Goal: Task Accomplishment & Management: Complete application form

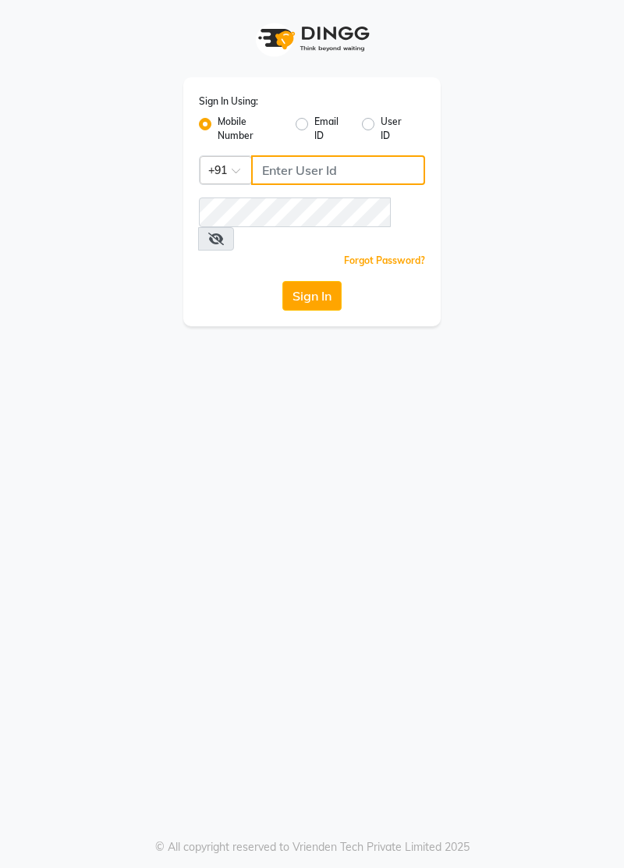
click at [322, 174] on input "Username" at bounding box center [338, 170] width 174 height 30
click at [325, 166] on input "Username" at bounding box center [338, 170] width 174 height 30
click at [295, 164] on input "Username" at bounding box center [338, 170] width 174 height 30
click at [223, 122] on label "Mobile Number" at bounding box center [251, 129] width 66 height 28
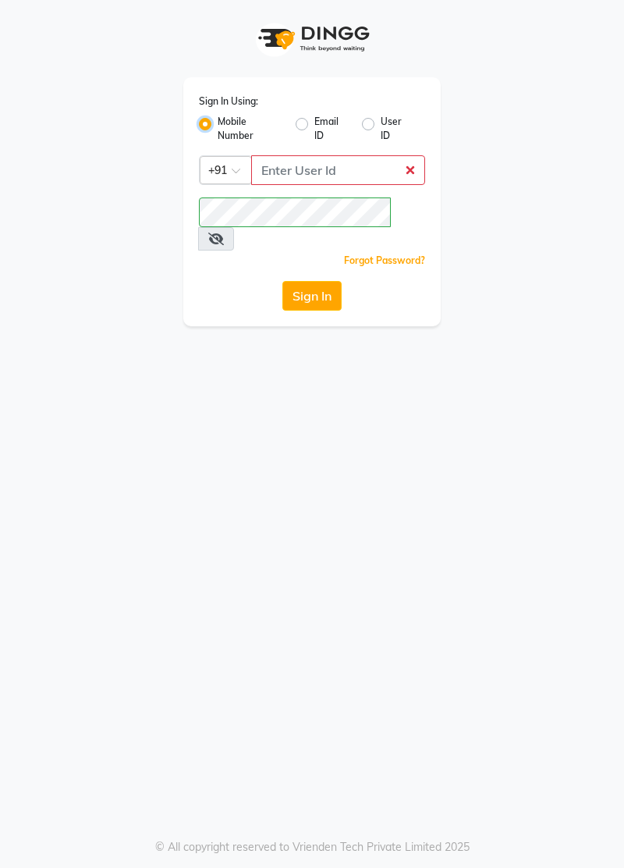
click at [223, 122] on input "Mobile Number" at bounding box center [223, 120] width 10 height 10
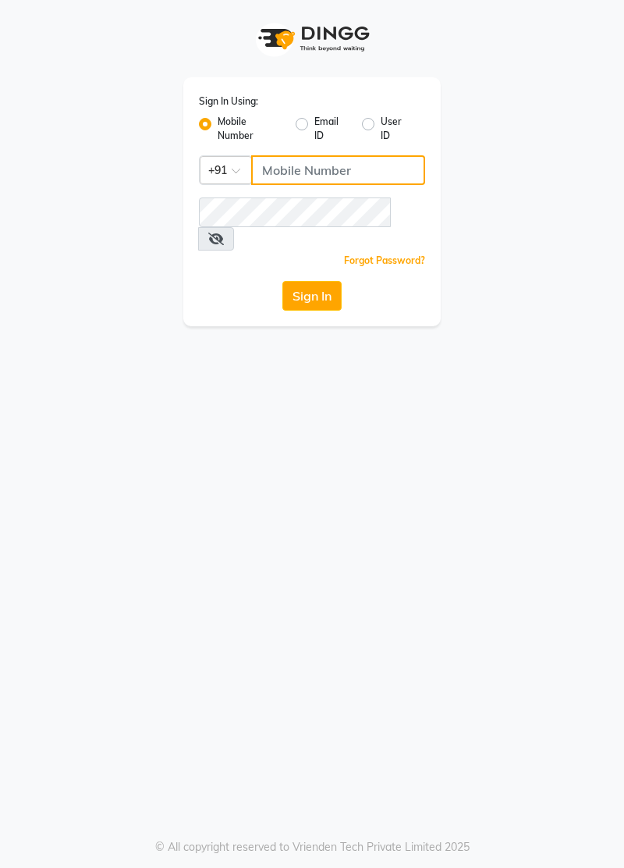
click at [308, 168] on input "Username" at bounding box center [338, 170] width 174 height 30
click at [314, 163] on input "Username" at bounding box center [338, 170] width 174 height 30
type input "7877802050"
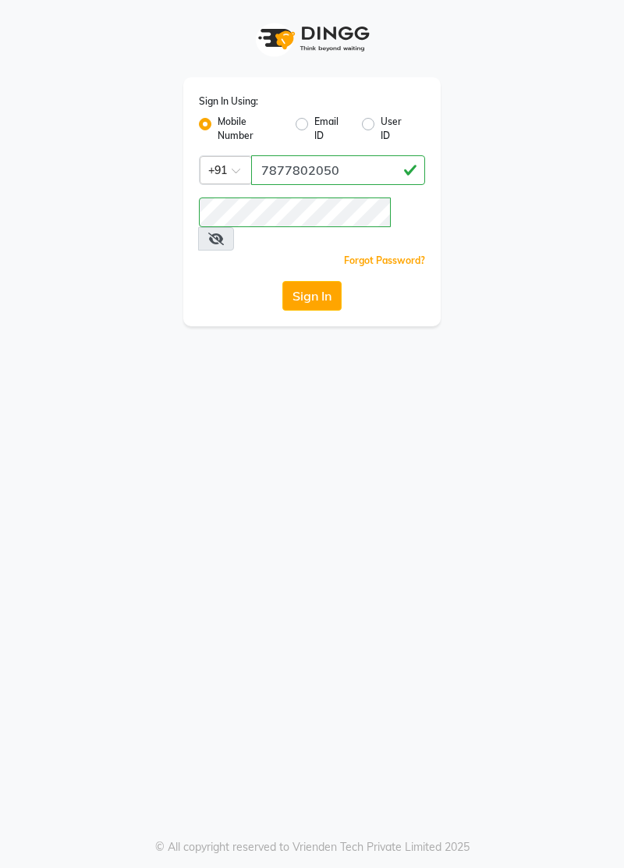
click at [333, 281] on button "Sign In" at bounding box center [311, 296] width 59 height 30
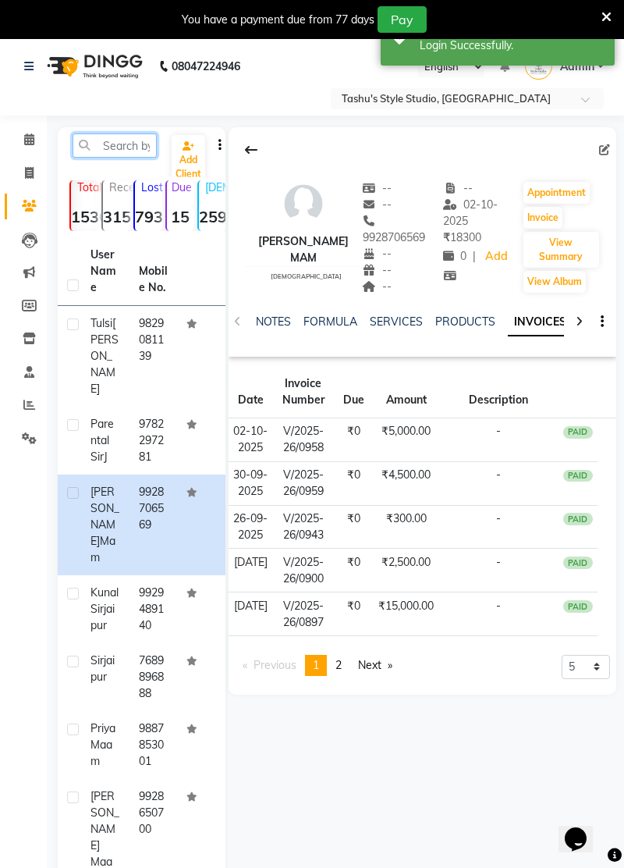
click at [125, 148] on input "text" at bounding box center [115, 145] width 84 height 24
click at [37, 196] on link "Clients" at bounding box center [23, 207] width 37 height 26
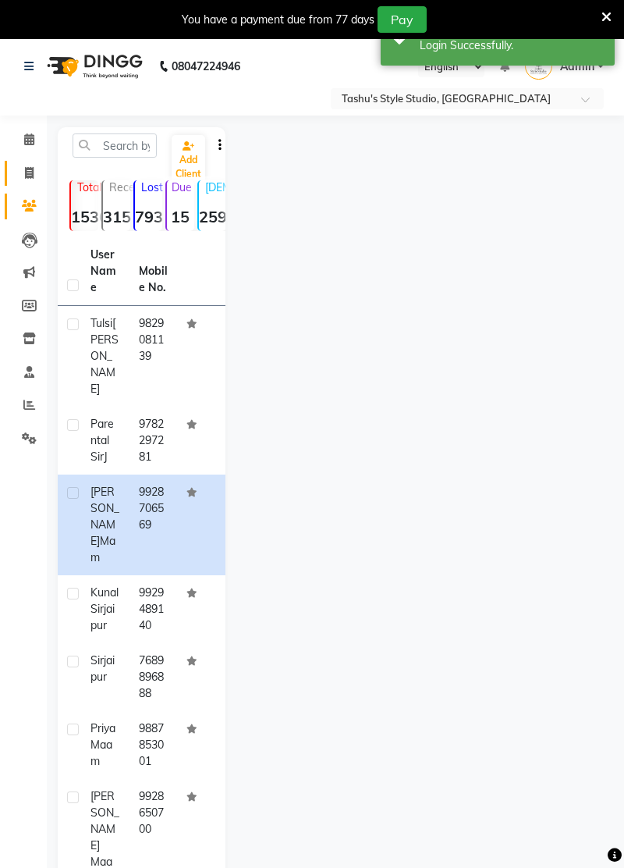
click at [31, 183] on link "Invoice" at bounding box center [23, 174] width 37 height 26
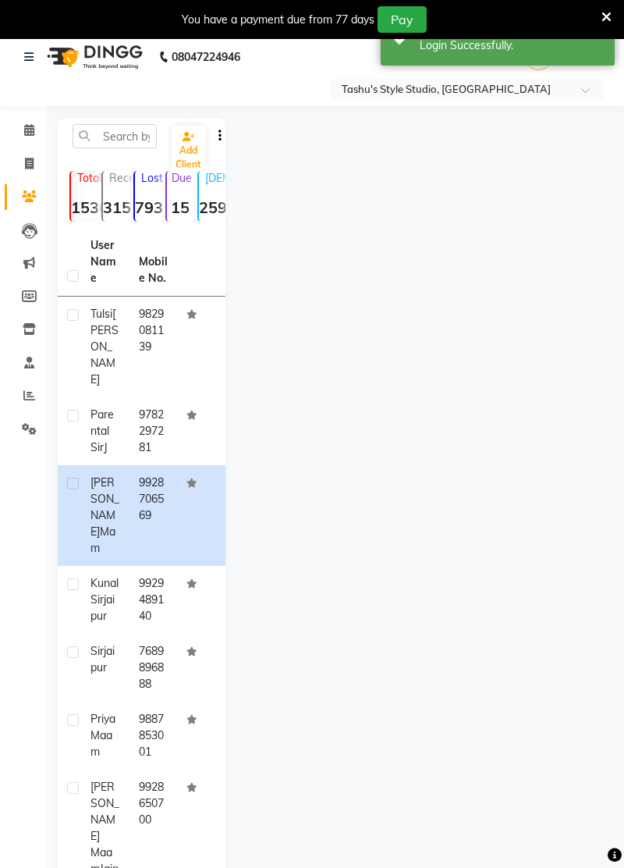
select select "service"
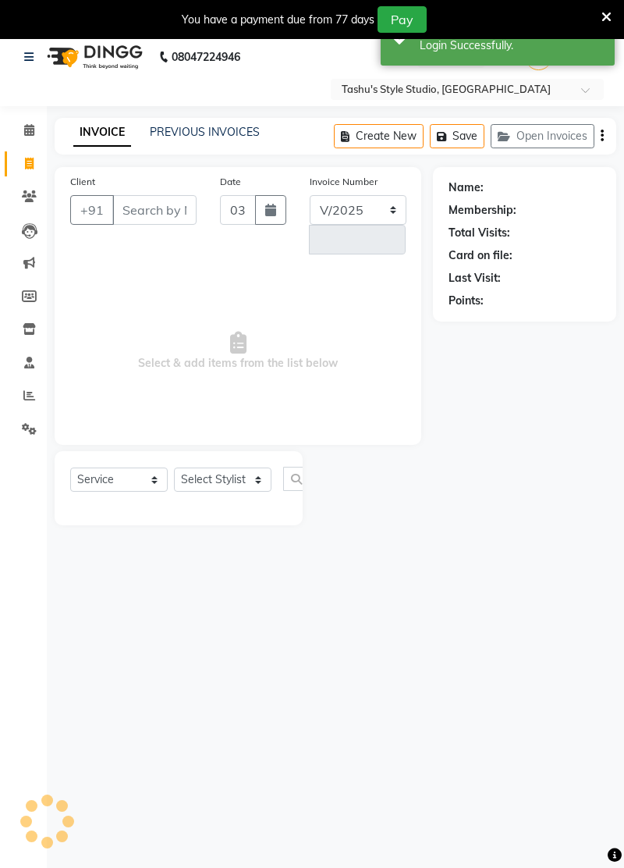
select select "5375"
type input "0962"
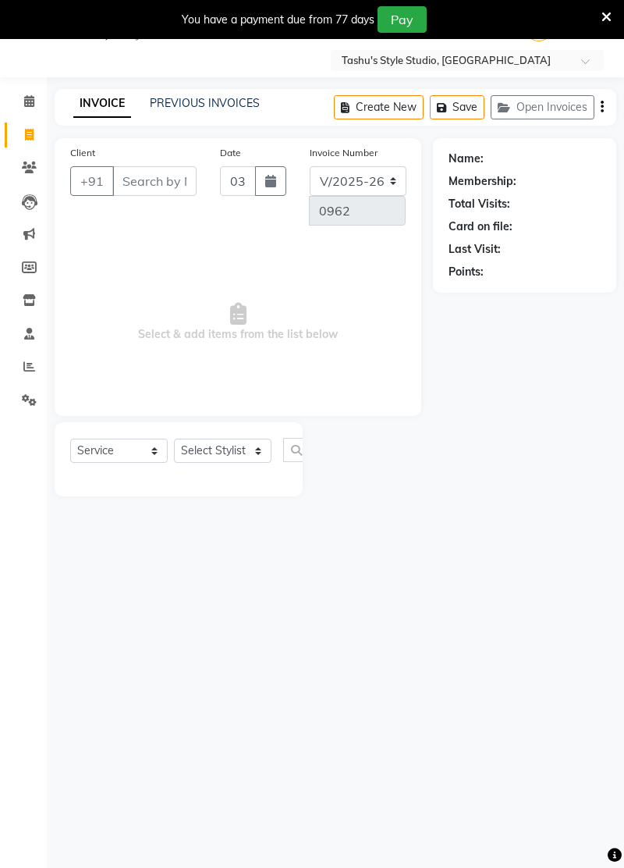
click at [148, 184] on input "Client" at bounding box center [154, 181] width 84 height 30
type input "8696924511"
click at [127, 217] on button "Add Client" at bounding box center [109, 210] width 80 height 28
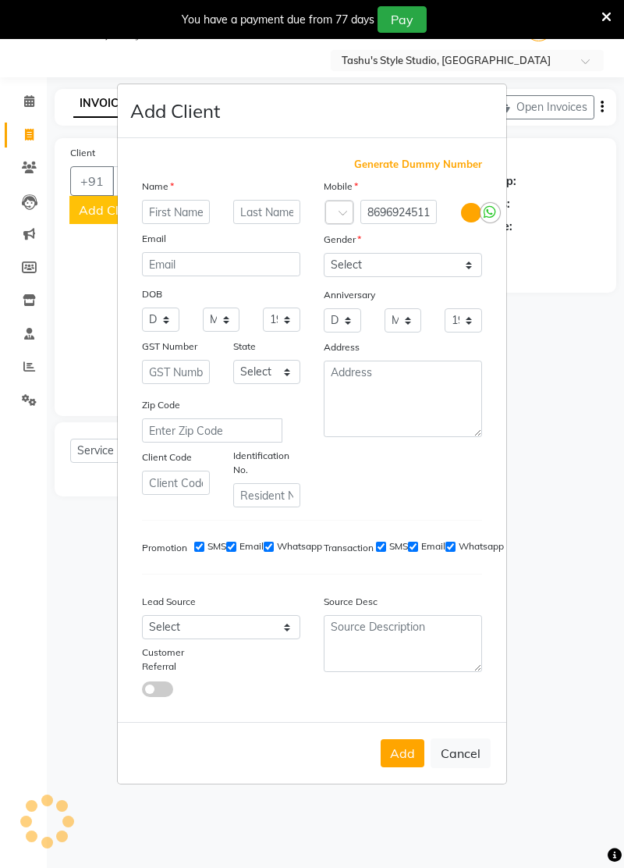
scroll to position [0, 0]
type input "Gaurav sir"
click at [280, 224] on input "text" at bounding box center [267, 212] width 68 height 24
type input "j"
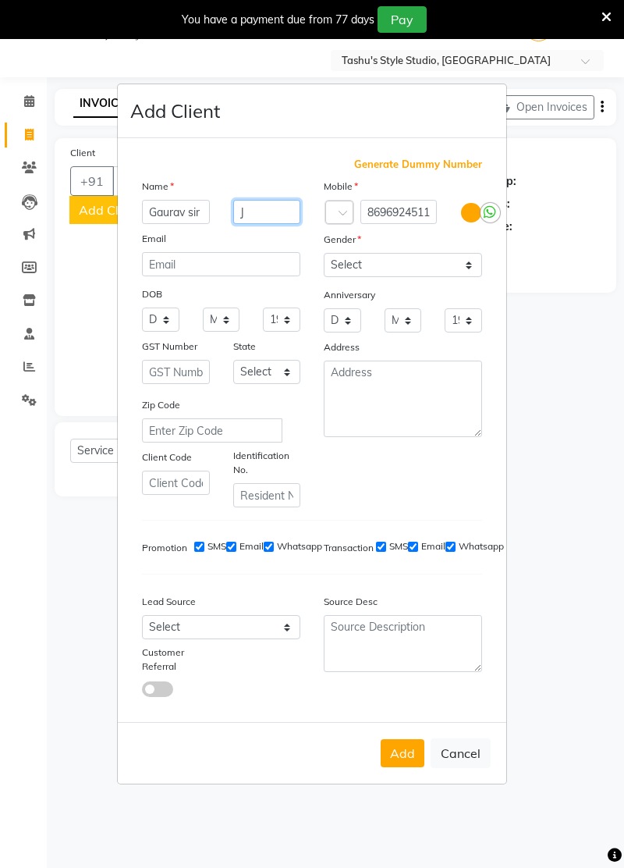
type input "J"
click at [435, 277] on select "Select [DEMOGRAPHIC_DATA] [DEMOGRAPHIC_DATA] Other Prefer Not To Say" at bounding box center [403, 265] width 158 height 24
select select "[DEMOGRAPHIC_DATA]"
click at [324, 277] on select "Select [DEMOGRAPHIC_DATA] [DEMOGRAPHIC_DATA] Other Prefer Not To Say" at bounding box center [403, 265] width 158 height 24
click at [401, 767] on button "Add" at bounding box center [403, 753] width 44 height 28
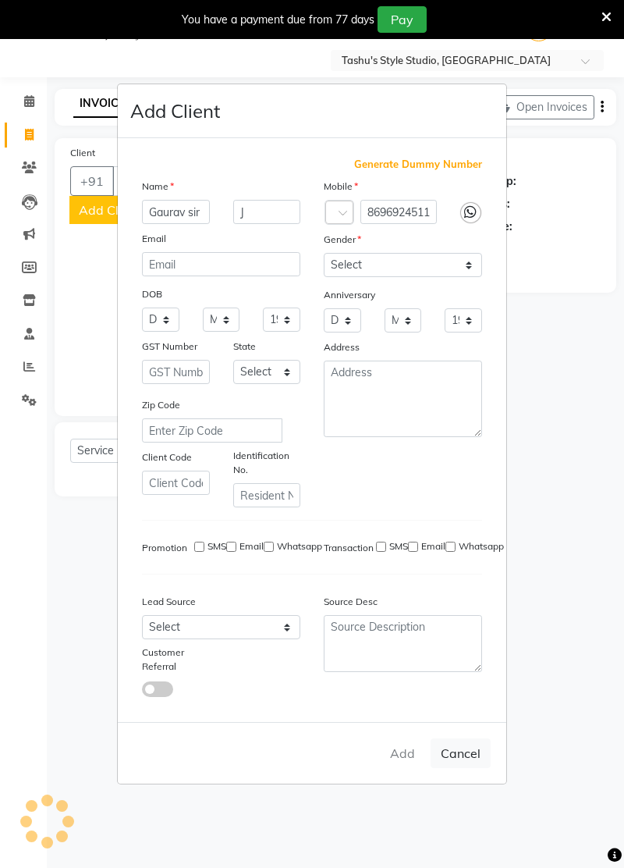
select select
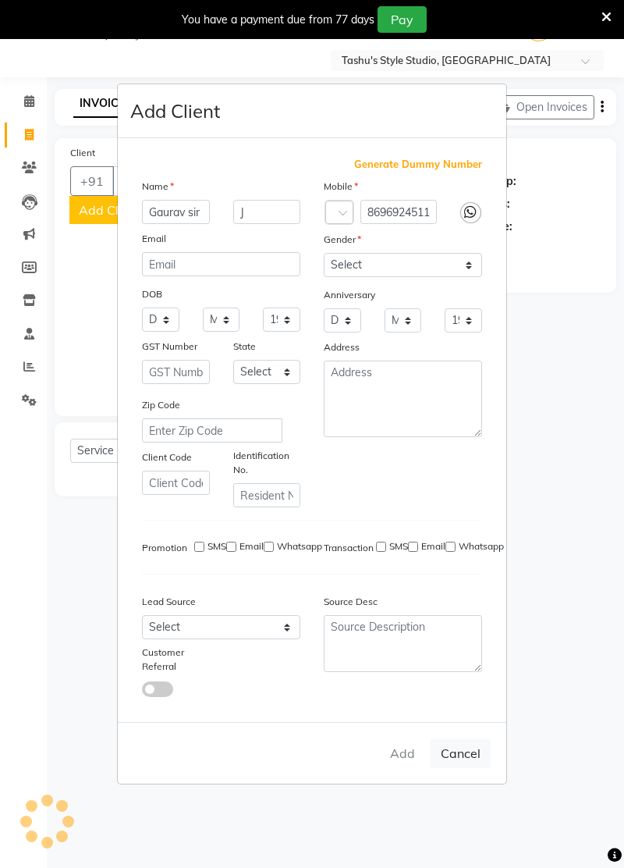
select select
checkbox input "false"
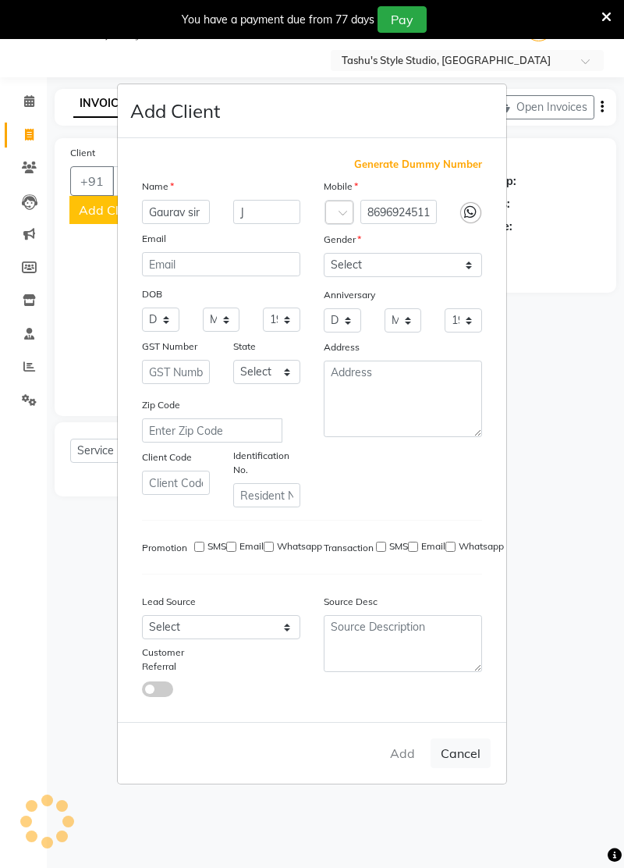
checkbox input "false"
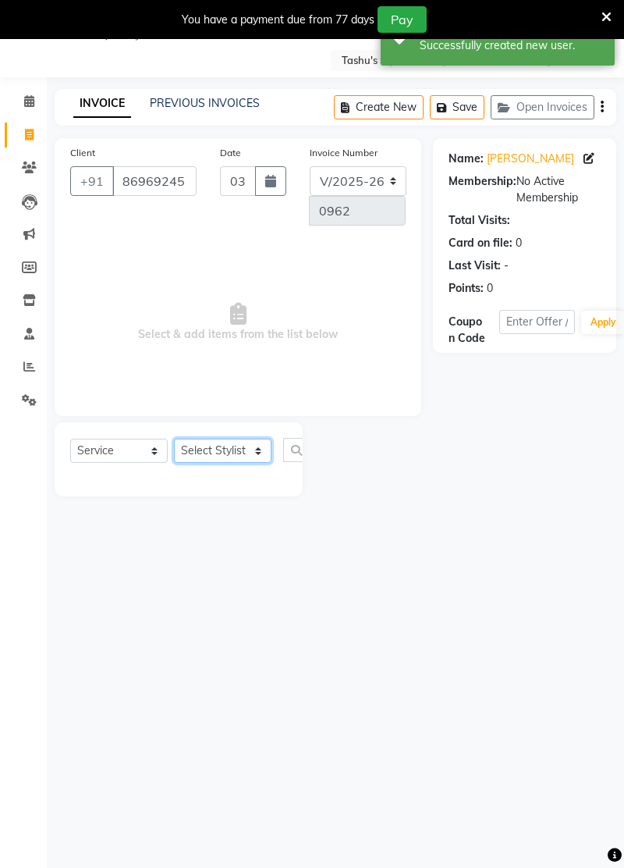
click at [252, 457] on select "Select Stylist [PERSON_NAME] AUNTY bandana [PERSON_NAME] Nurtan [PERSON_NAME] […" at bounding box center [223, 451] width 98 height 24
click at [128, 449] on select "Select Service Product Membership Package Voucher Prepaid Gift Card" at bounding box center [119, 451] width 98 height 24
click at [229, 457] on select "Select Stylist [PERSON_NAME] AUNTY bandana [PERSON_NAME] Nurtan [PERSON_NAME] […" at bounding box center [223, 451] width 98 height 24
select select "84556"
click at [174, 439] on select "Select Stylist [PERSON_NAME] AUNTY bandana [PERSON_NAME] Nurtan [PERSON_NAME] […" at bounding box center [223, 451] width 98 height 24
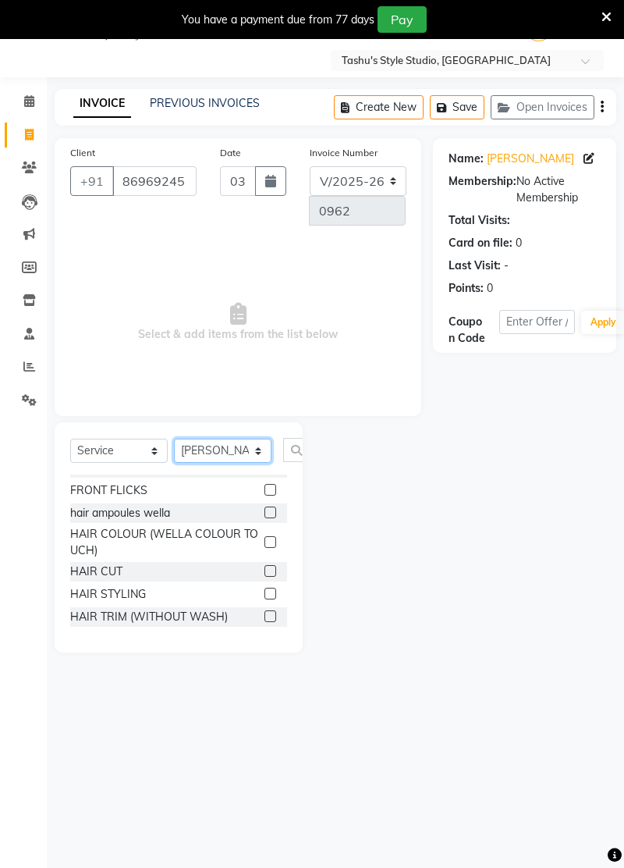
scroll to position [225, 0]
click at [268, 565] on label at bounding box center [271, 570] width 12 height 12
click at [268, 566] on input "checkbox" at bounding box center [270, 571] width 10 height 10
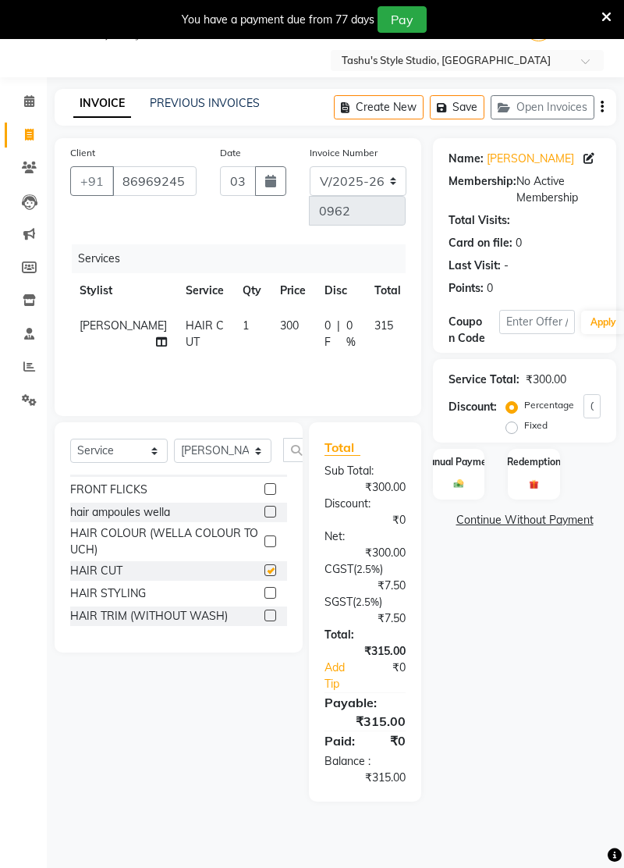
checkbox input "false"
click at [426, 322] on icon at bounding box center [430, 323] width 9 height 11
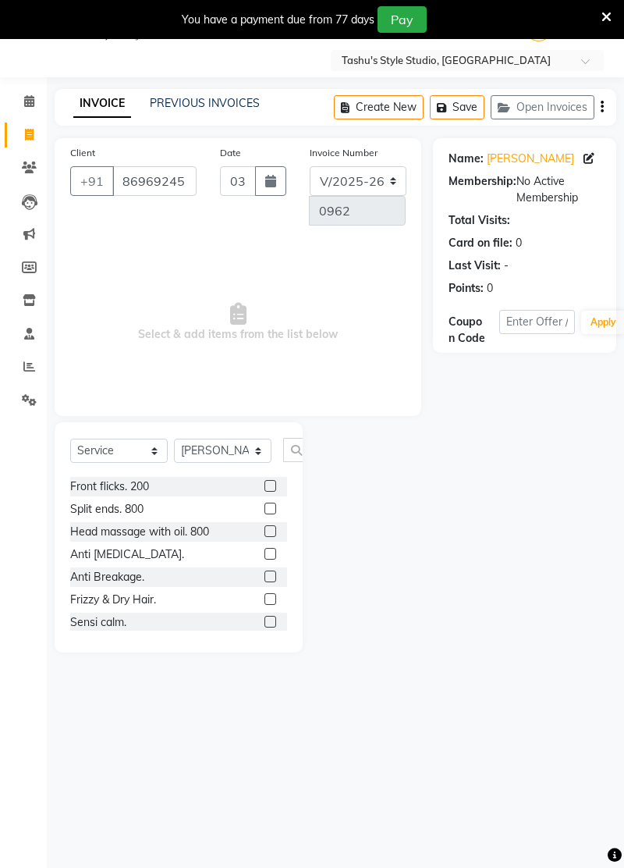
scroll to position [5578, 0]
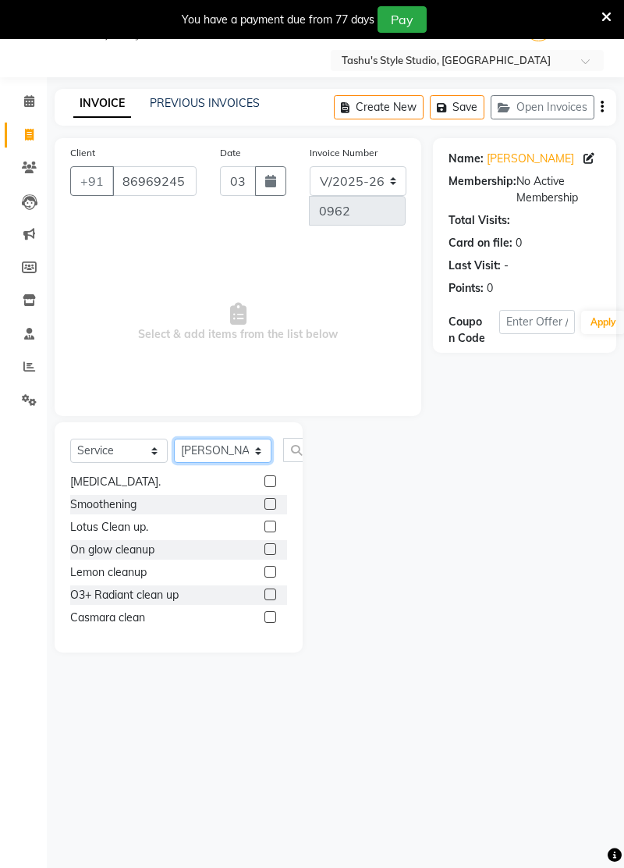
click at [225, 442] on select "Select Stylist [PERSON_NAME] AUNTY bandana [PERSON_NAME] Nurtan [PERSON_NAME] […" at bounding box center [223, 451] width 98 height 24
click at [299, 453] on input "text" at bounding box center [301, 450] width 37 height 24
click at [298, 453] on input "text" at bounding box center [301, 450] width 37 height 24
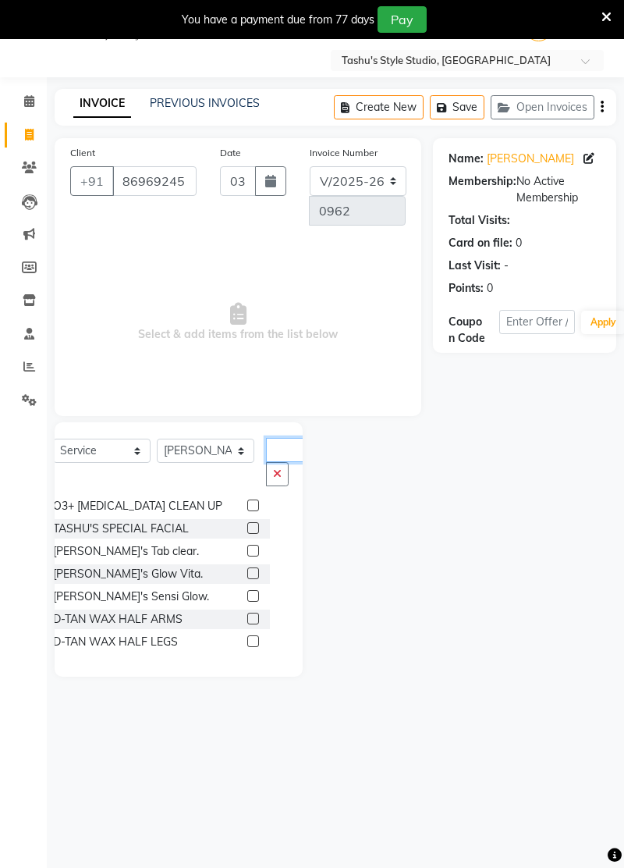
scroll to position [0, 0]
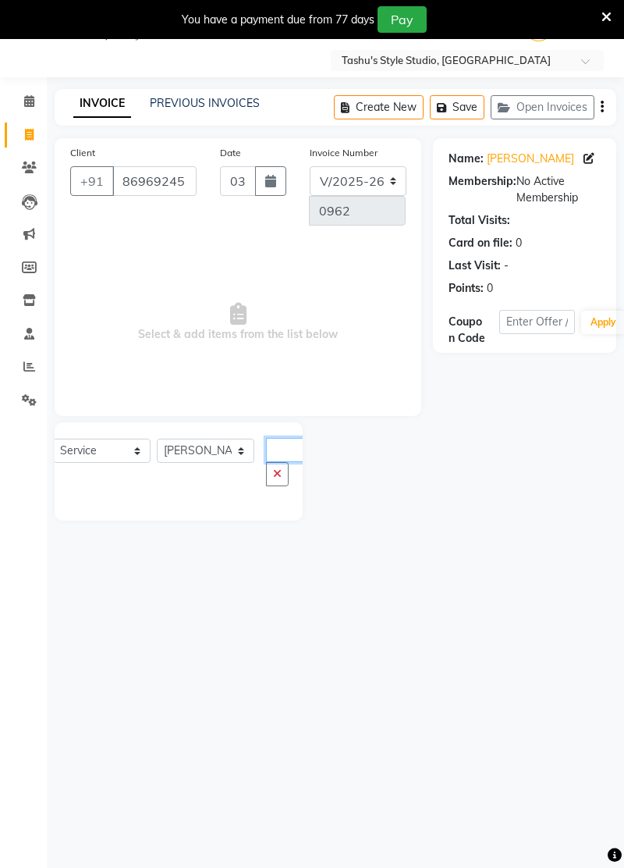
type input "AH"
click at [281, 473] on button "button" at bounding box center [277, 474] width 23 height 24
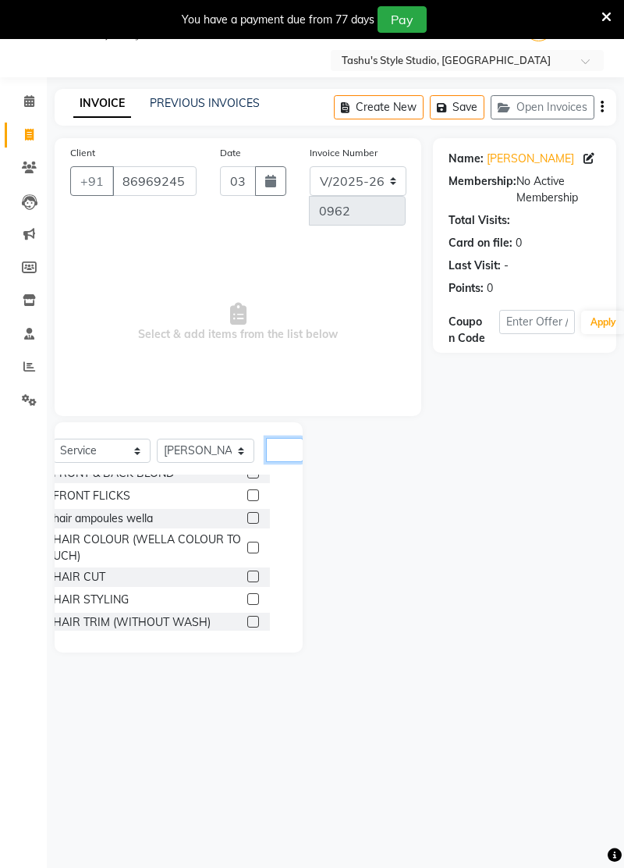
scroll to position [261, 0]
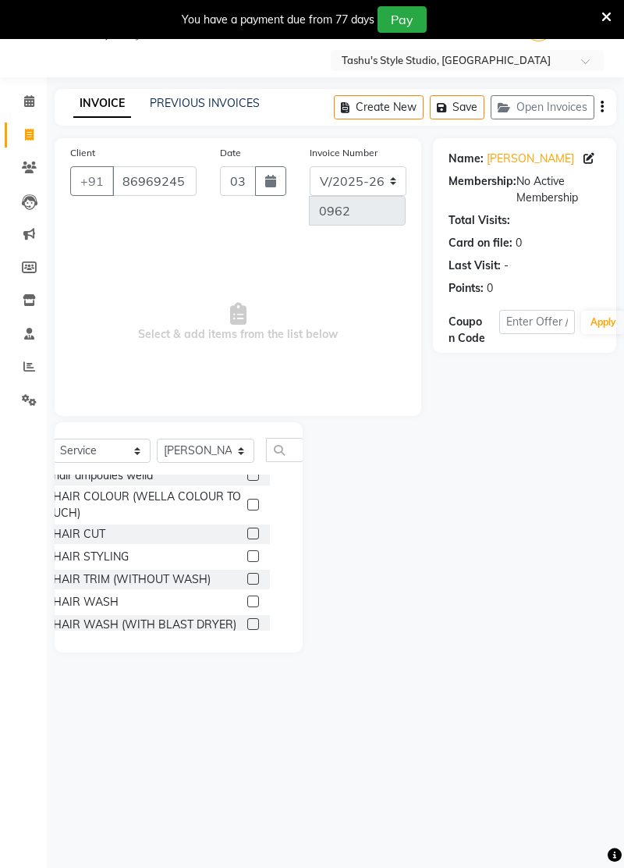
click at [252, 531] on label at bounding box center [253, 534] width 12 height 12
click at [252, 531] on input "checkbox" at bounding box center [252, 534] width 10 height 10
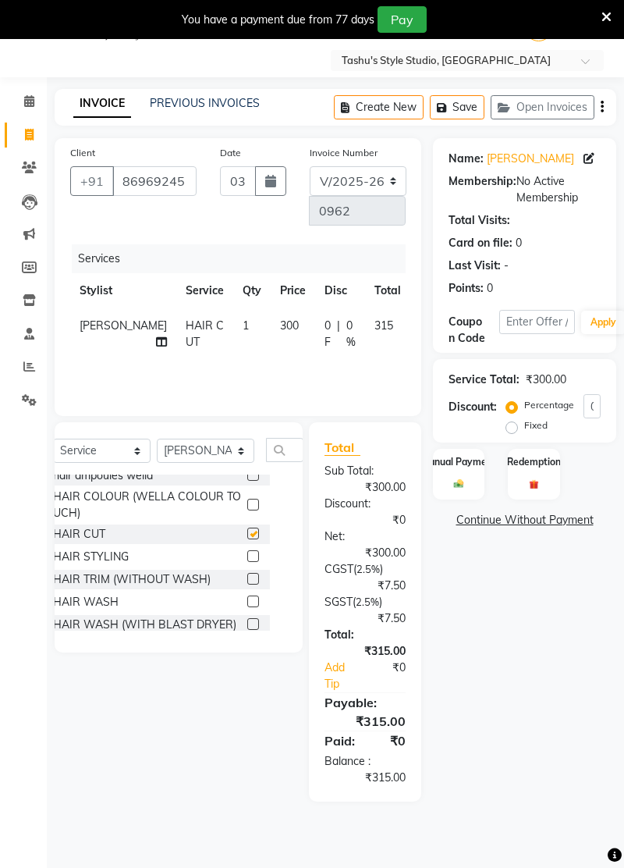
checkbox input "false"
click at [271, 312] on td "300" at bounding box center [293, 334] width 44 height 52
select select "84556"
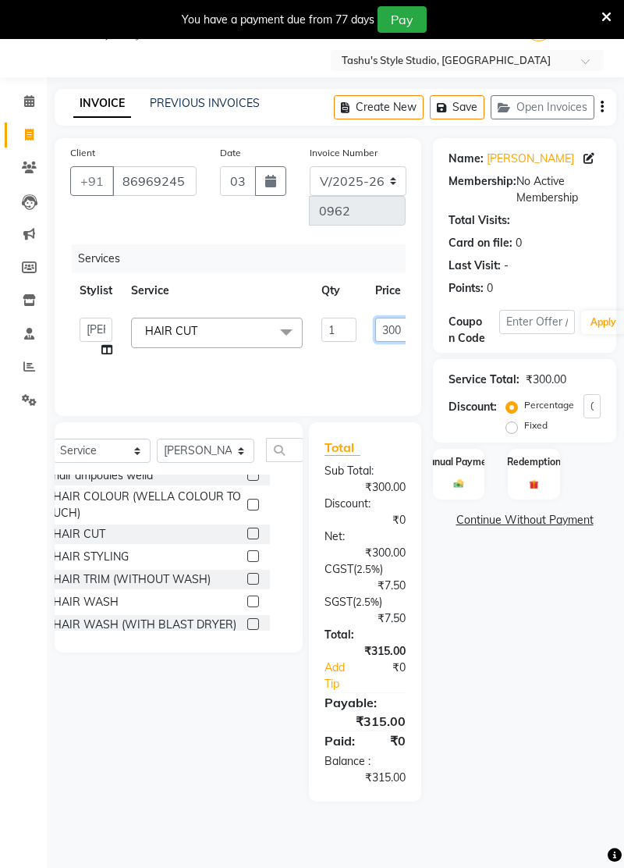
click at [391, 325] on input "300" at bounding box center [398, 330] width 47 height 24
type input "400"
click at [336, 400] on div "Client [PHONE_NUMBER] Date [DATE] Invoice Number V/2025 V/[PHONE_NUMBER] Servic…" at bounding box center [238, 277] width 367 height 278
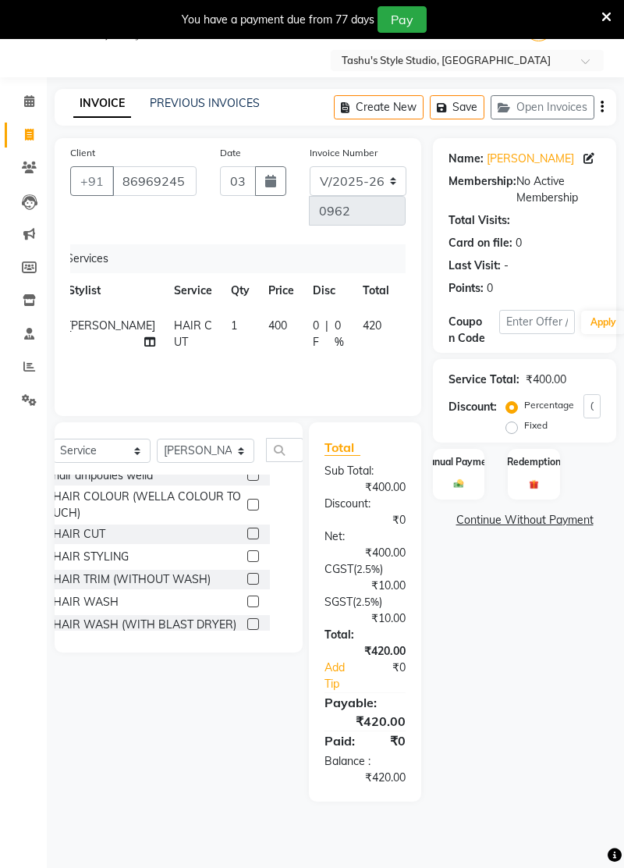
click at [465, 467] on label "Manual Payment" at bounding box center [458, 462] width 75 height 14
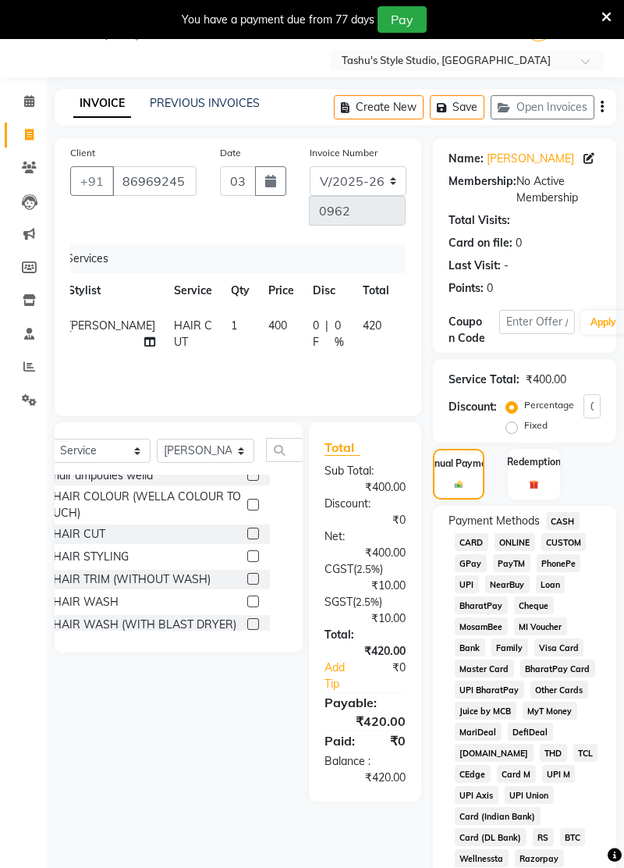
click at [573, 519] on span "CASH" at bounding box center [563, 521] width 34 height 18
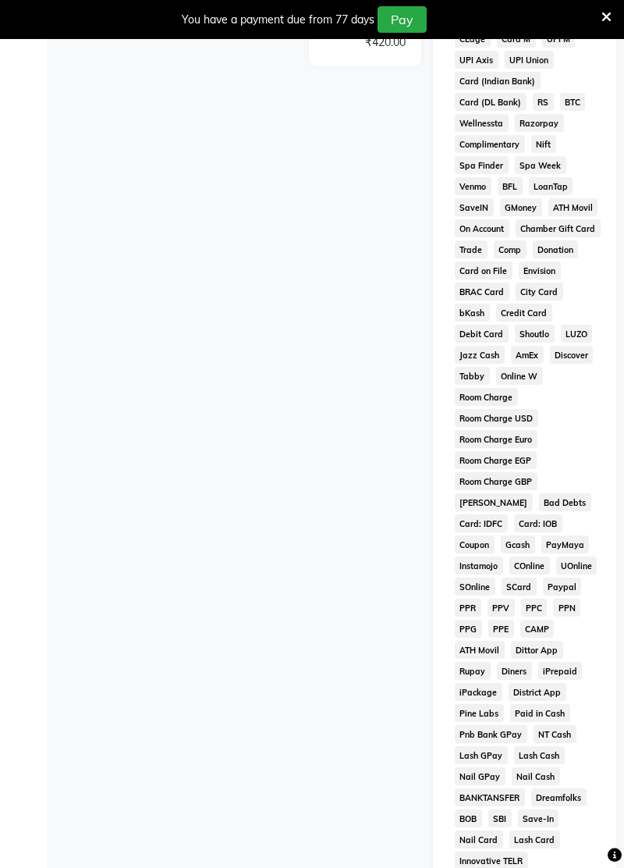
scroll to position [947, 0]
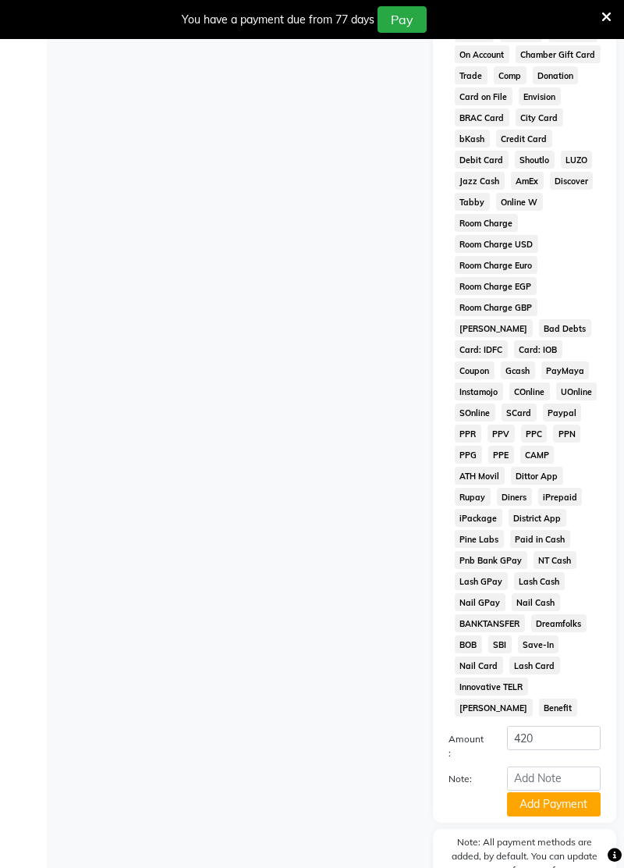
click at [567, 792] on button "Add Payment" at bounding box center [554, 804] width 94 height 24
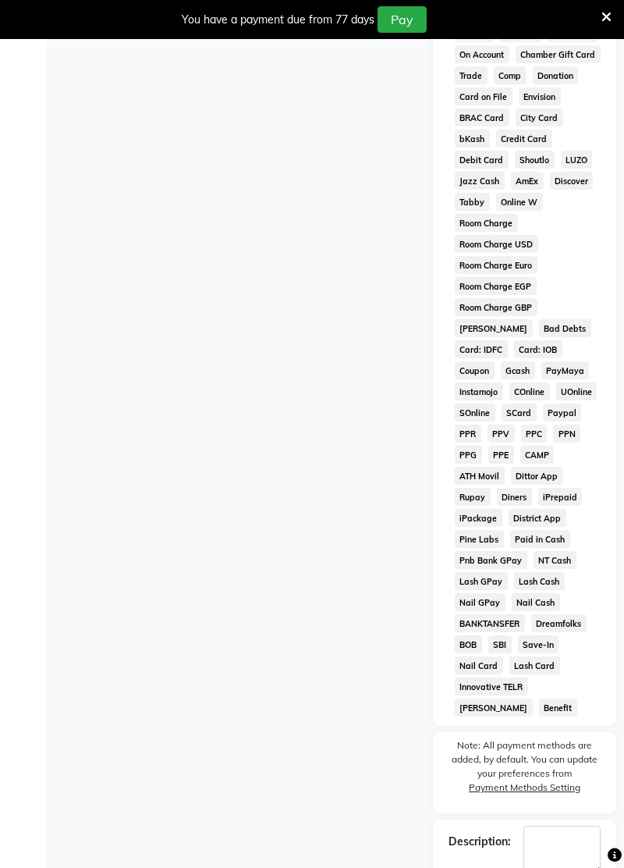
scroll to position [19, 0]
checkbox input "false"
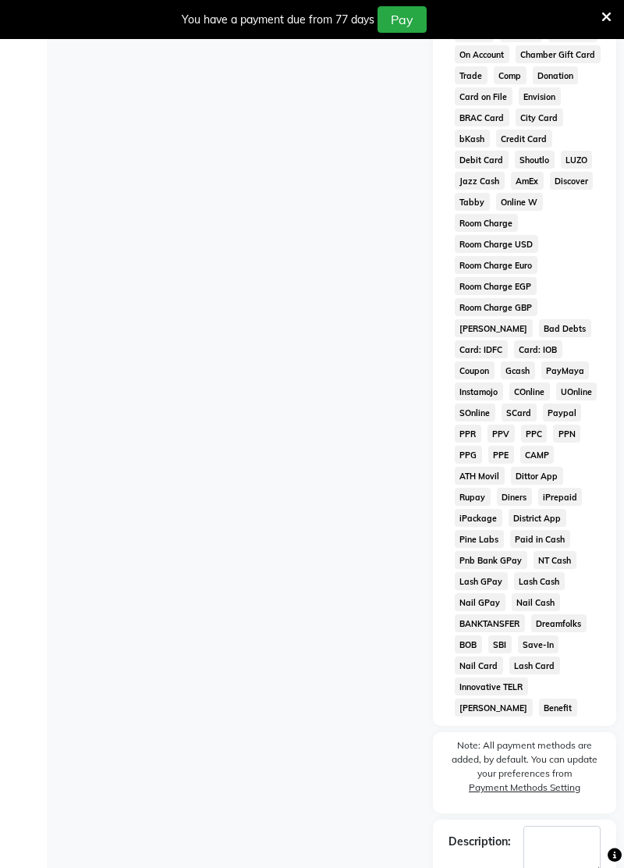
checkbox input "false"
